Goal: Information Seeking & Learning: Check status

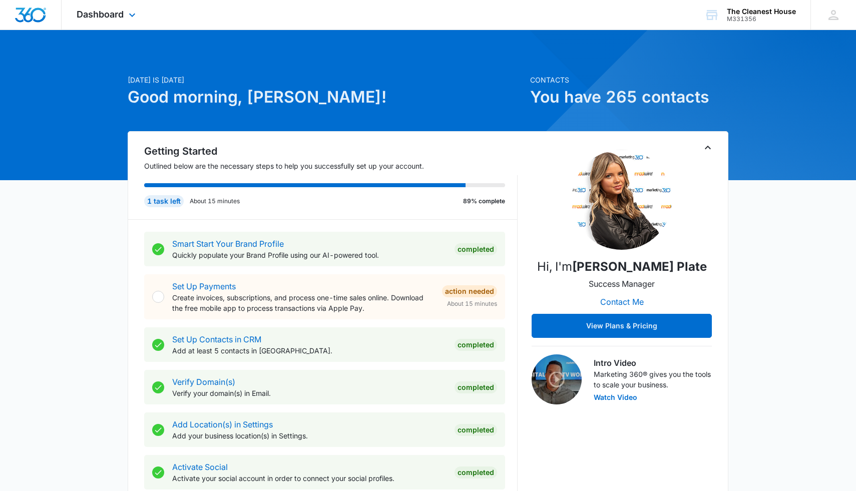
click at [108, 20] on div "Dashboard Apps Reputation Forms CRM Email Social POS Content Ads Intelligence F…" at bounding box center [108, 15] width 92 height 30
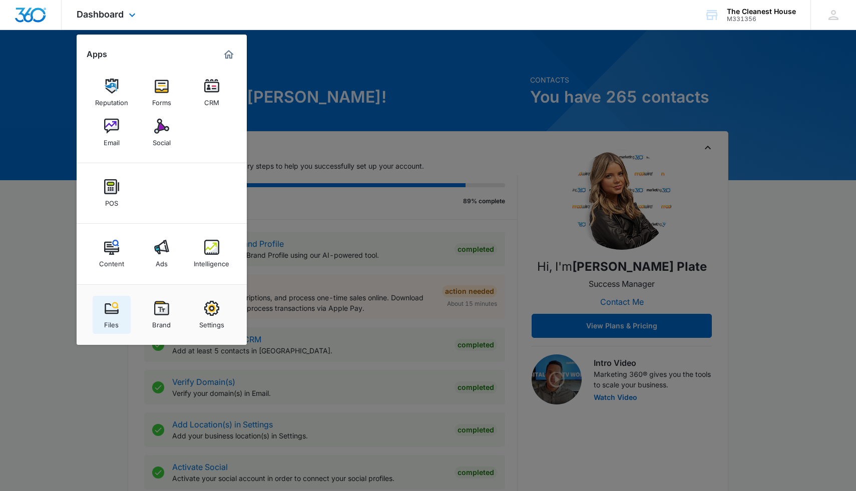
click at [116, 313] on img at bounding box center [111, 308] width 15 height 15
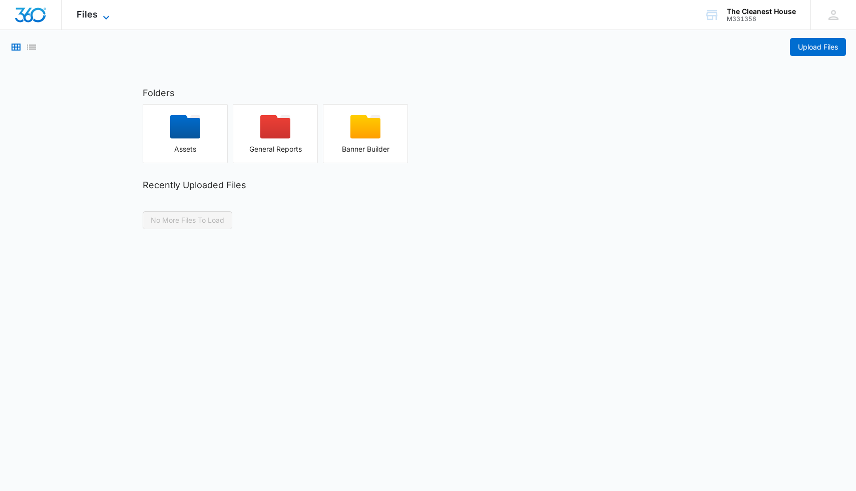
click at [89, 13] on span "Files" at bounding box center [87, 14] width 21 height 11
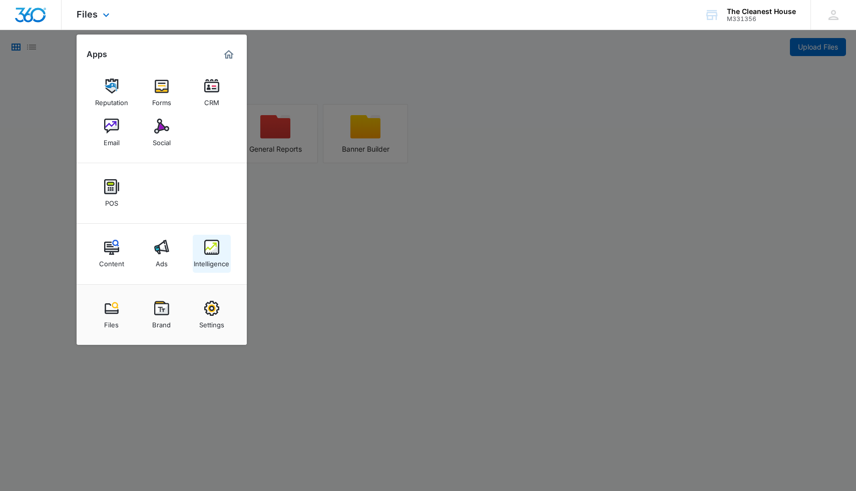
click at [212, 252] on img at bounding box center [211, 247] width 15 height 15
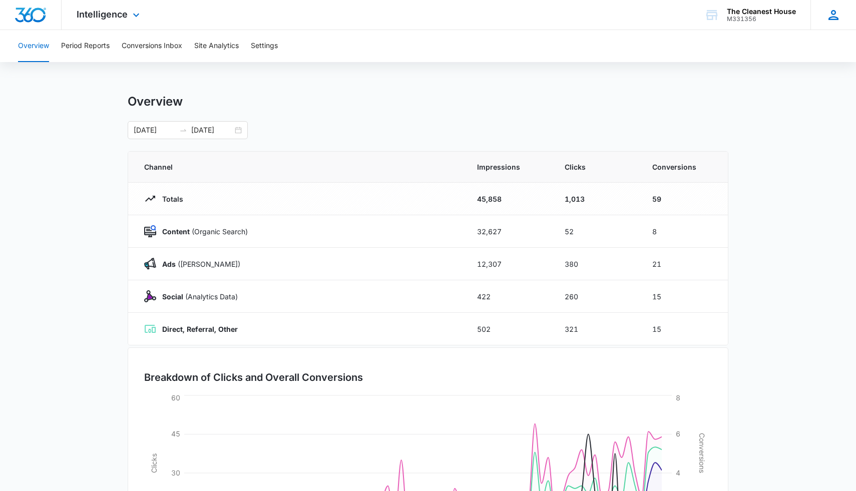
click at [838, 14] on icon at bounding box center [833, 15] width 15 height 15
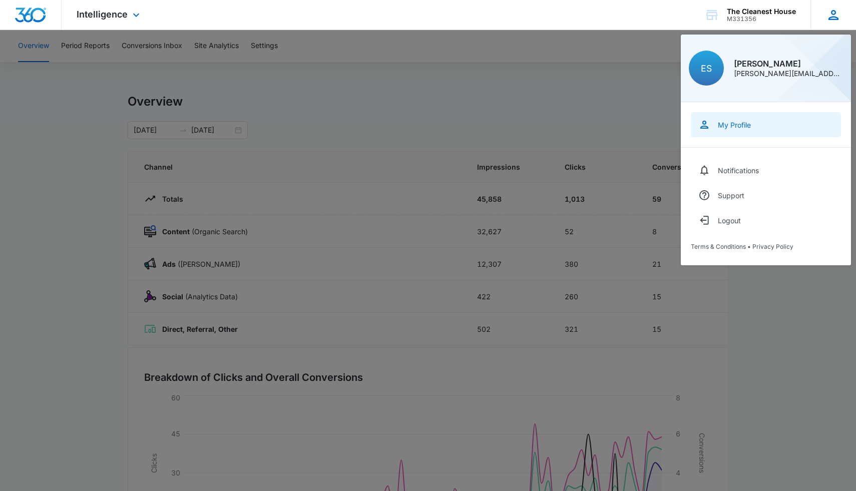
click at [735, 126] on div "My Profile" at bounding box center [734, 125] width 33 height 9
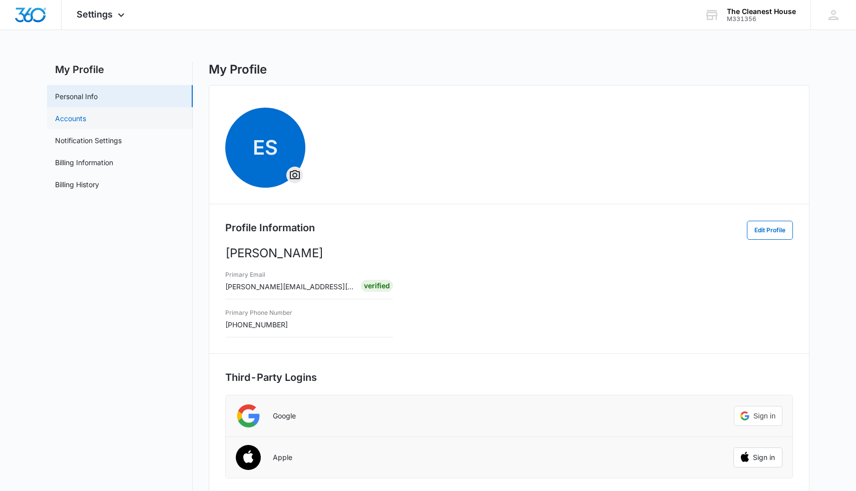
click at [86, 119] on link "Accounts" at bounding box center [70, 118] width 31 height 11
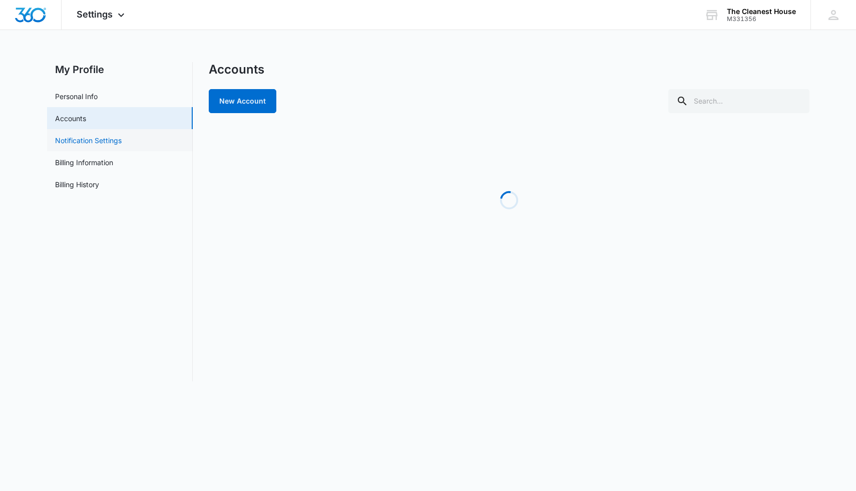
click at [122, 138] on link "Notification Settings" at bounding box center [88, 140] width 67 height 11
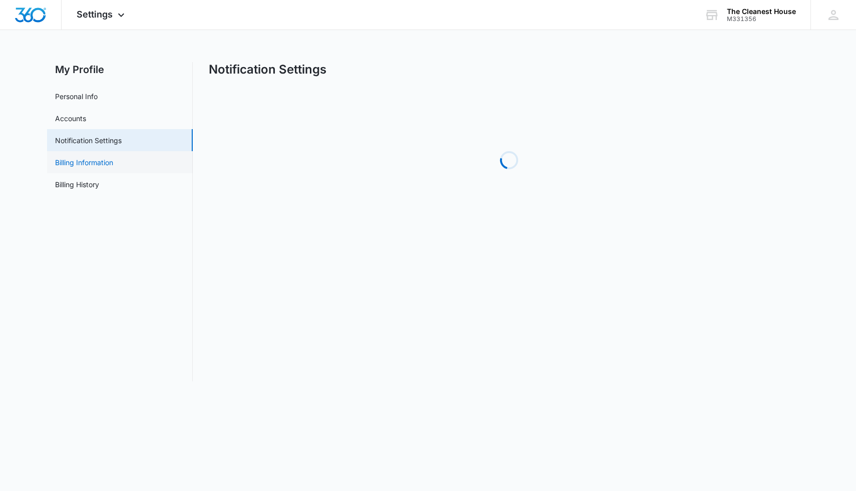
click at [113, 158] on link "Billing Information" at bounding box center [84, 162] width 58 height 11
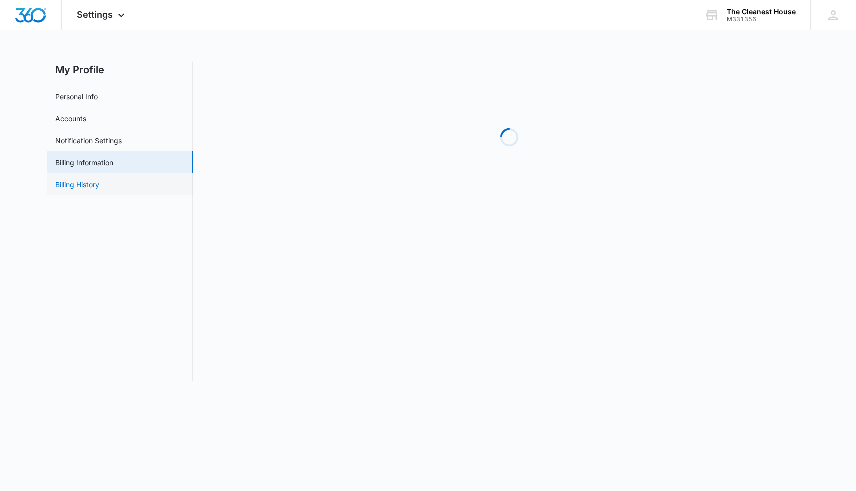
click at [99, 187] on link "Billing History" at bounding box center [77, 184] width 44 height 11
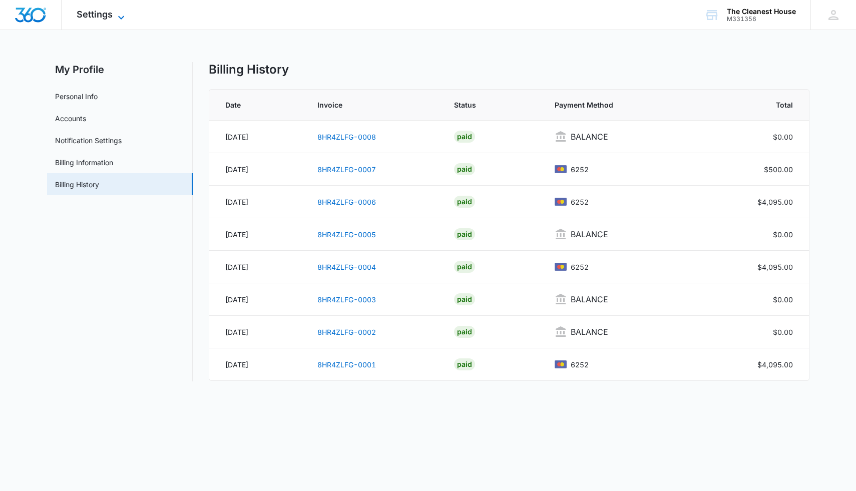
click at [104, 13] on span "Settings" at bounding box center [95, 14] width 36 height 11
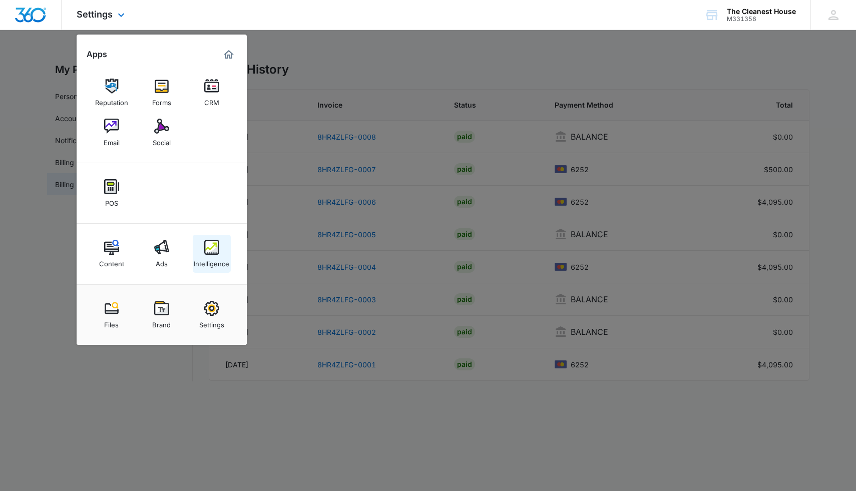
click at [228, 267] on div "Intelligence" at bounding box center [212, 261] width 36 height 13
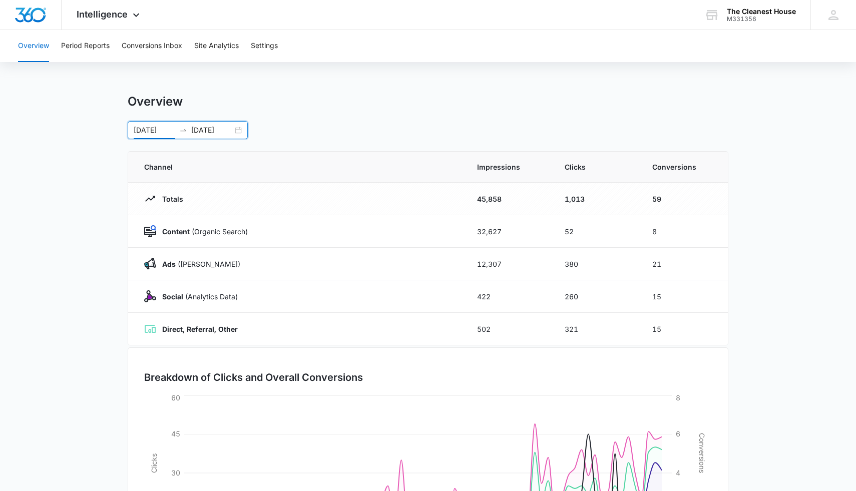
click at [160, 134] on input "[DATE]" at bounding box center [155, 130] width 42 height 11
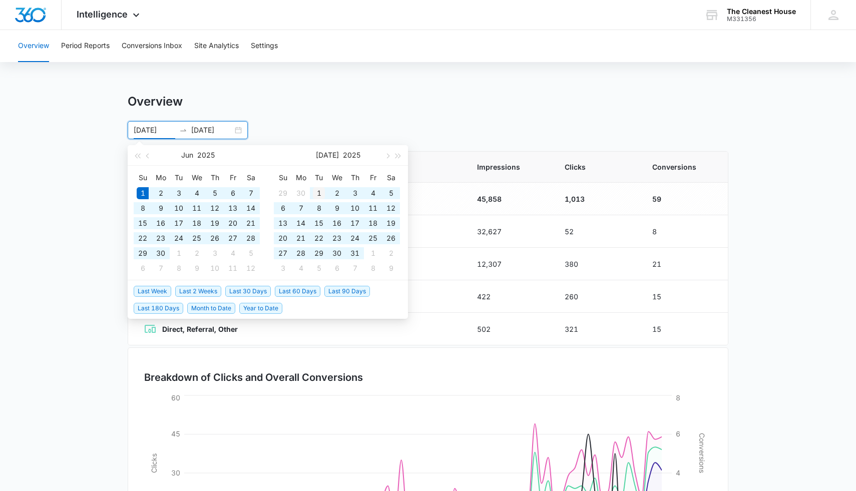
type input "[DATE]"
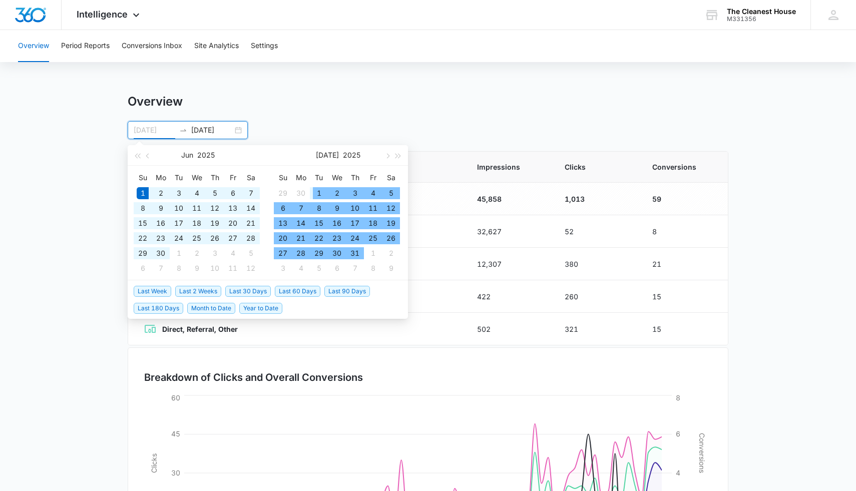
click at [322, 189] on div "1" at bounding box center [319, 193] width 12 height 12
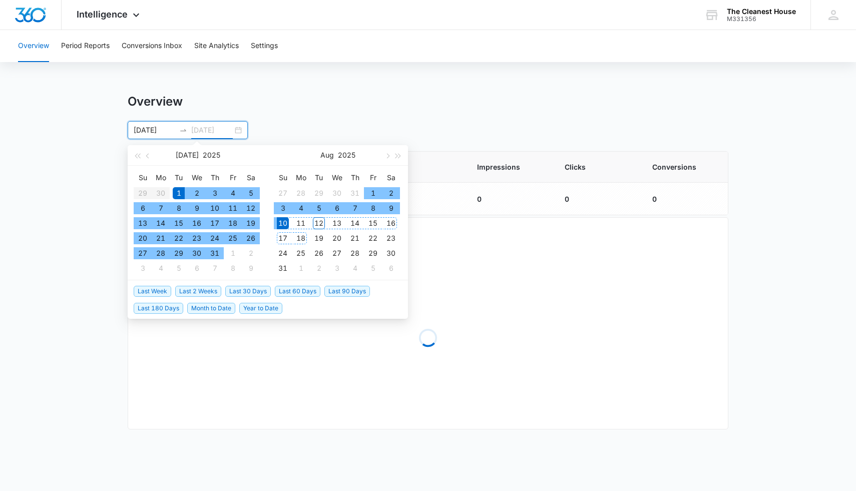
type input "[DATE]"
click at [283, 220] on div "10" at bounding box center [283, 223] width 12 height 12
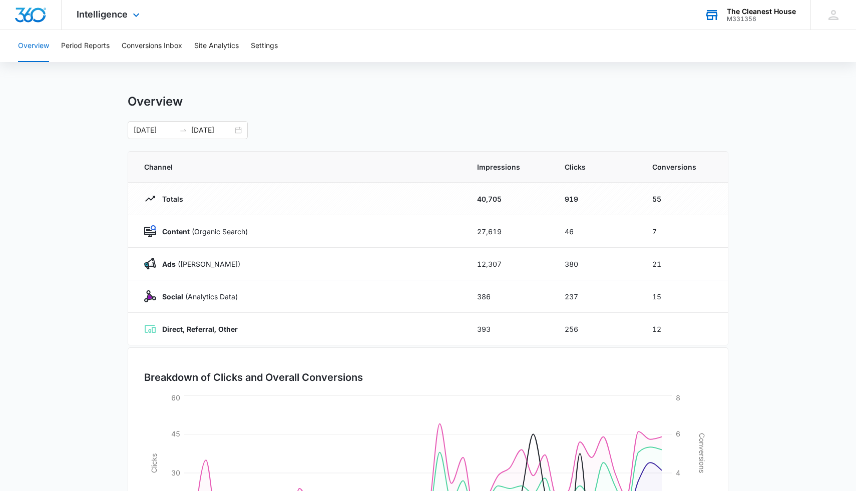
click at [777, 24] on div "The Cleanest House M331356 Your Accounts View All" at bounding box center [750, 15] width 121 height 30
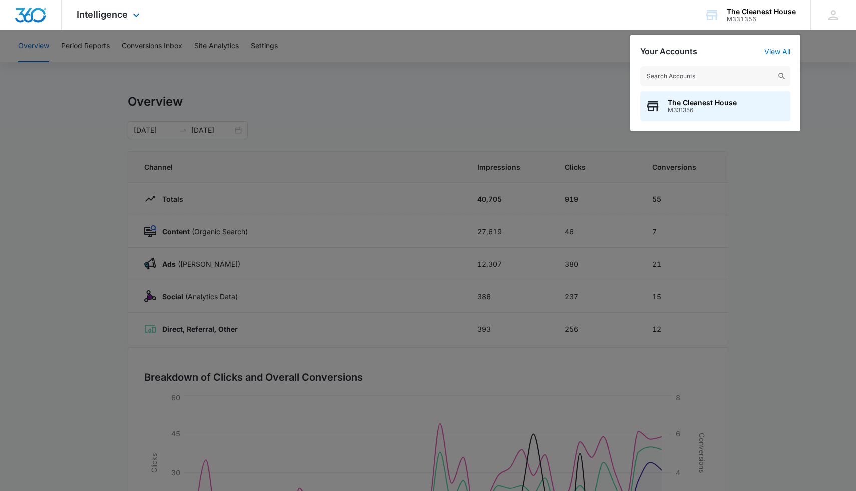
click at [444, 19] on div "Intelligence Apps Reputation Forms CRM Email Social POS Content Ads Intelligenc…" at bounding box center [428, 15] width 856 height 30
click at [105, 16] on span "Intelligence" at bounding box center [102, 14] width 51 height 11
